Goal: Navigation & Orientation: Find specific page/section

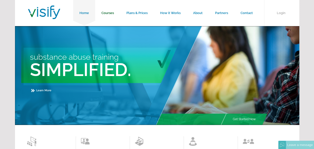
click at [107, 13] on link "Courses" at bounding box center [107, 13] width 25 height 26
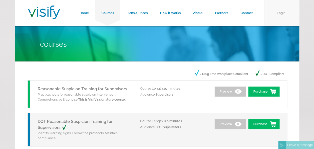
click at [282, 12] on link "Login" at bounding box center [281, 13] width 35 height 26
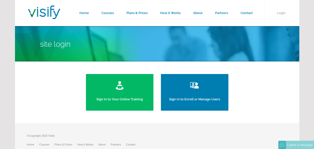
click at [145, 90] on link "Sign In to Your Online Training" at bounding box center [120, 92] width 68 height 37
